Goal: Information Seeking & Learning: Stay updated

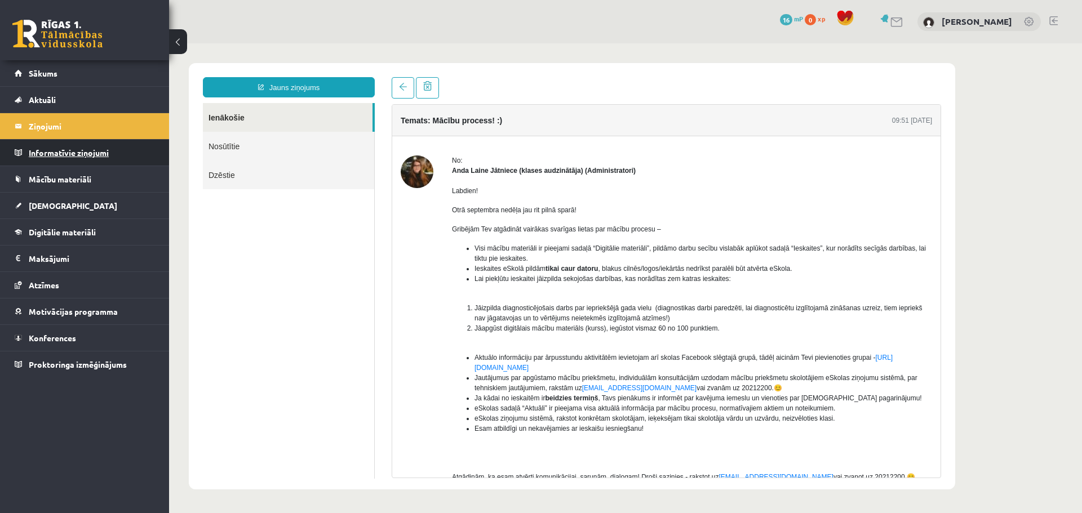
click at [72, 140] on legend "Informatīvie ziņojumi 0" at bounding box center [92, 153] width 126 height 26
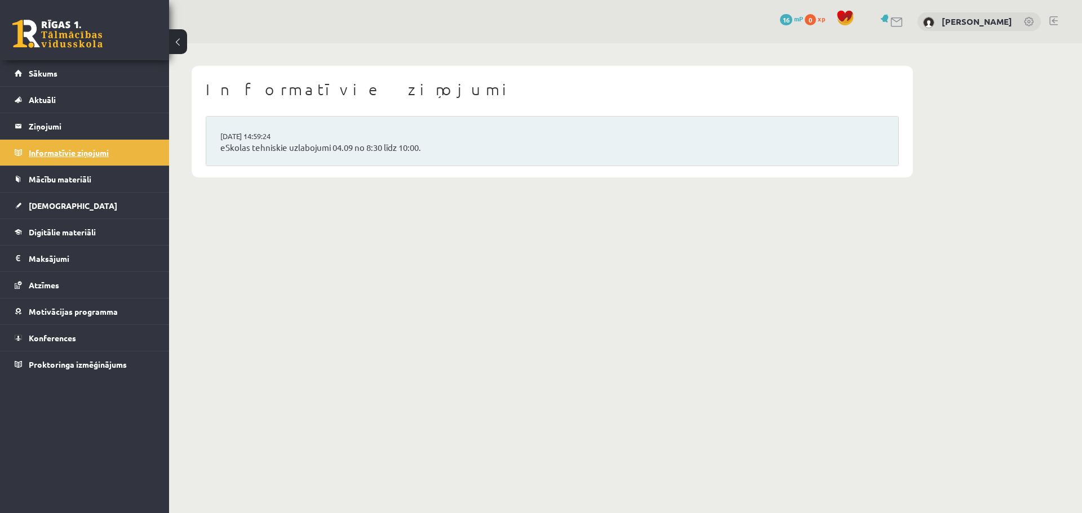
click at [65, 123] on legend "Ziņojumi 1" at bounding box center [92, 126] width 126 height 26
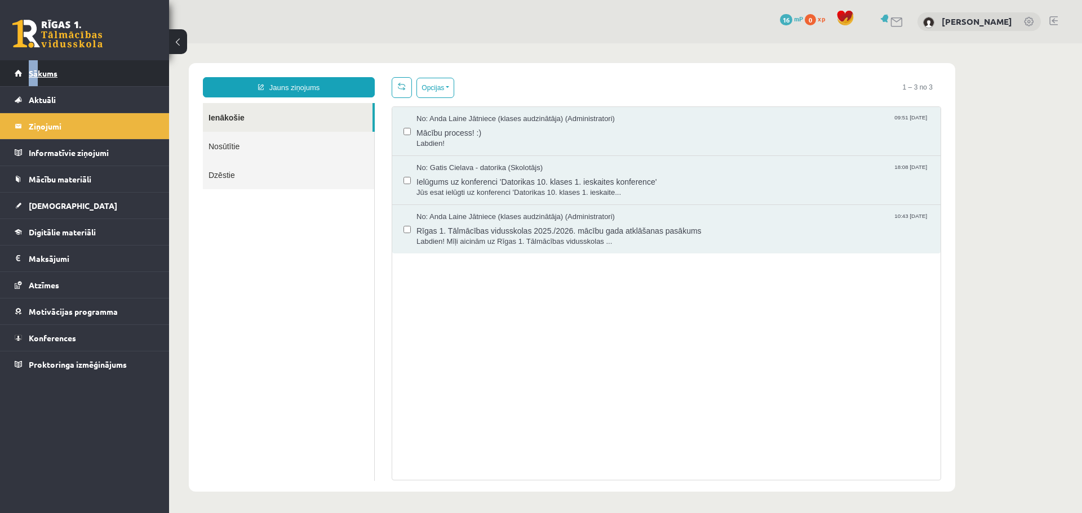
drag, startPoint x: 38, startPoint y: 59, endPoint x: 38, endPoint y: 67, distance: 7.3
click at [38, 65] on div "0 Dāvanas 16 mP 0 xp Matīss Magone Sākums Aktuāli Kā mācīties eSKOLĀ Kontakti N…" at bounding box center [84, 256] width 169 height 513
click at [38, 68] on link "Sākums" at bounding box center [85, 73] width 140 height 26
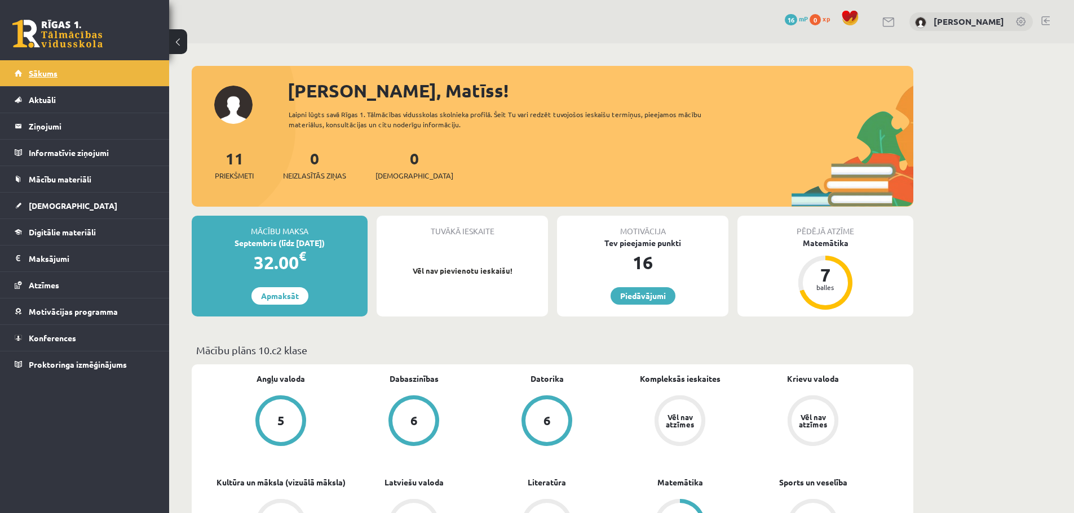
drag, startPoint x: 0, startPoint y: 0, endPoint x: 45, endPoint y: 69, distance: 82.7
drag, startPoint x: 45, startPoint y: 69, endPoint x: 535, endPoint y: 330, distance: 554.7
